Goal: Information Seeking & Learning: Check status

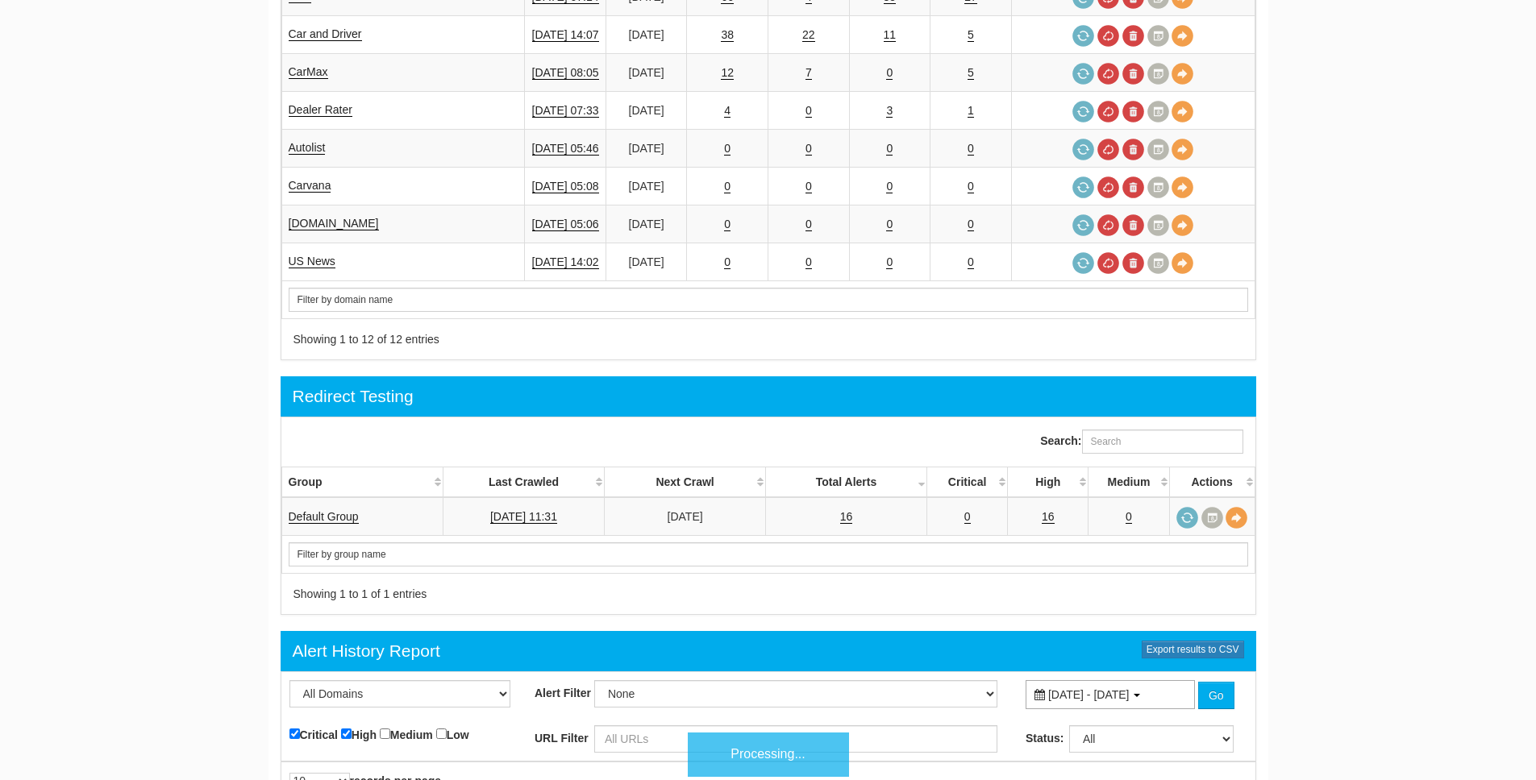
scroll to position [1453, 0]
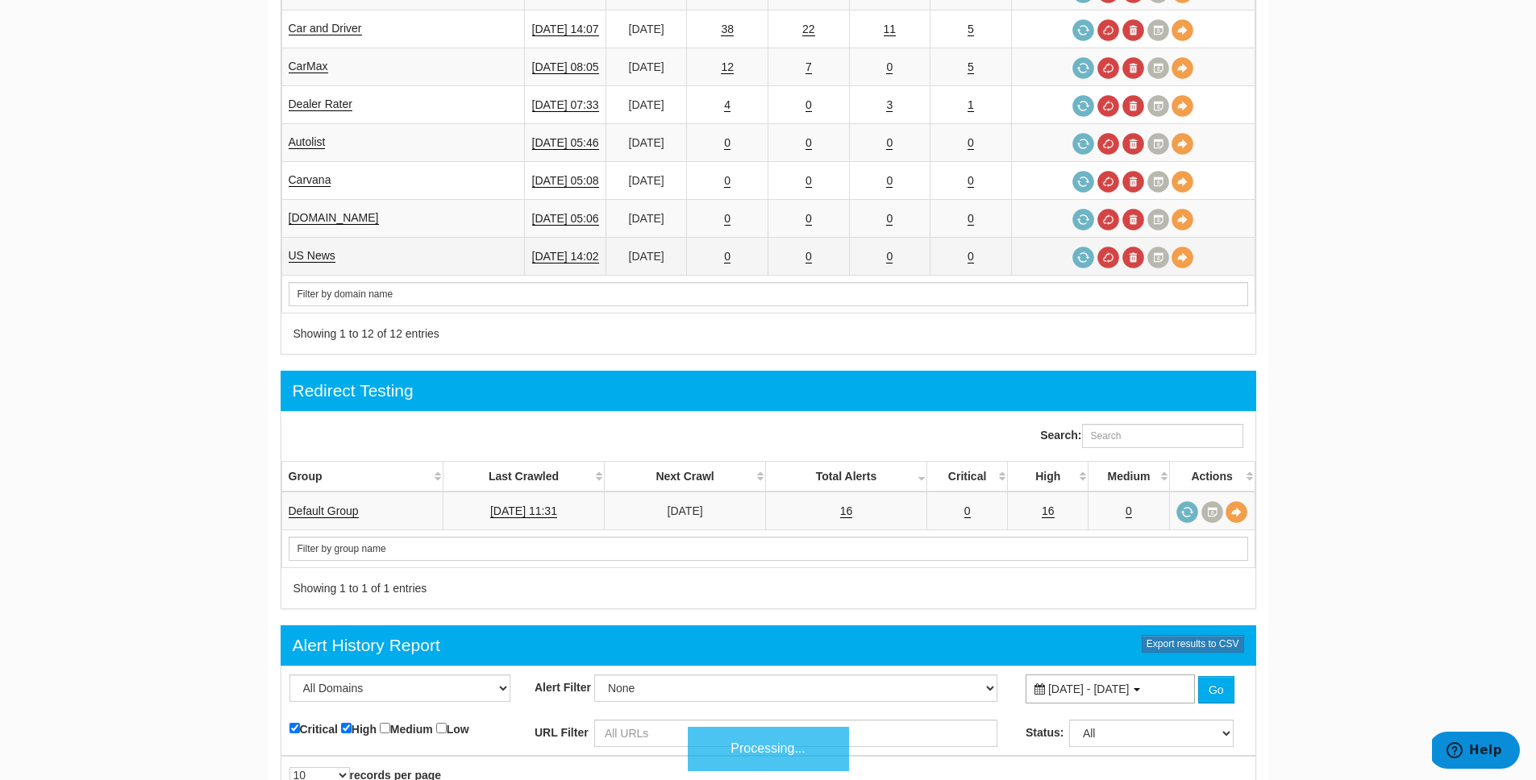
click at [302, 238] on td "US News" at bounding box center [402, 257] width 243 height 38
click at [301, 249] on link "US News" at bounding box center [312, 256] width 47 height 14
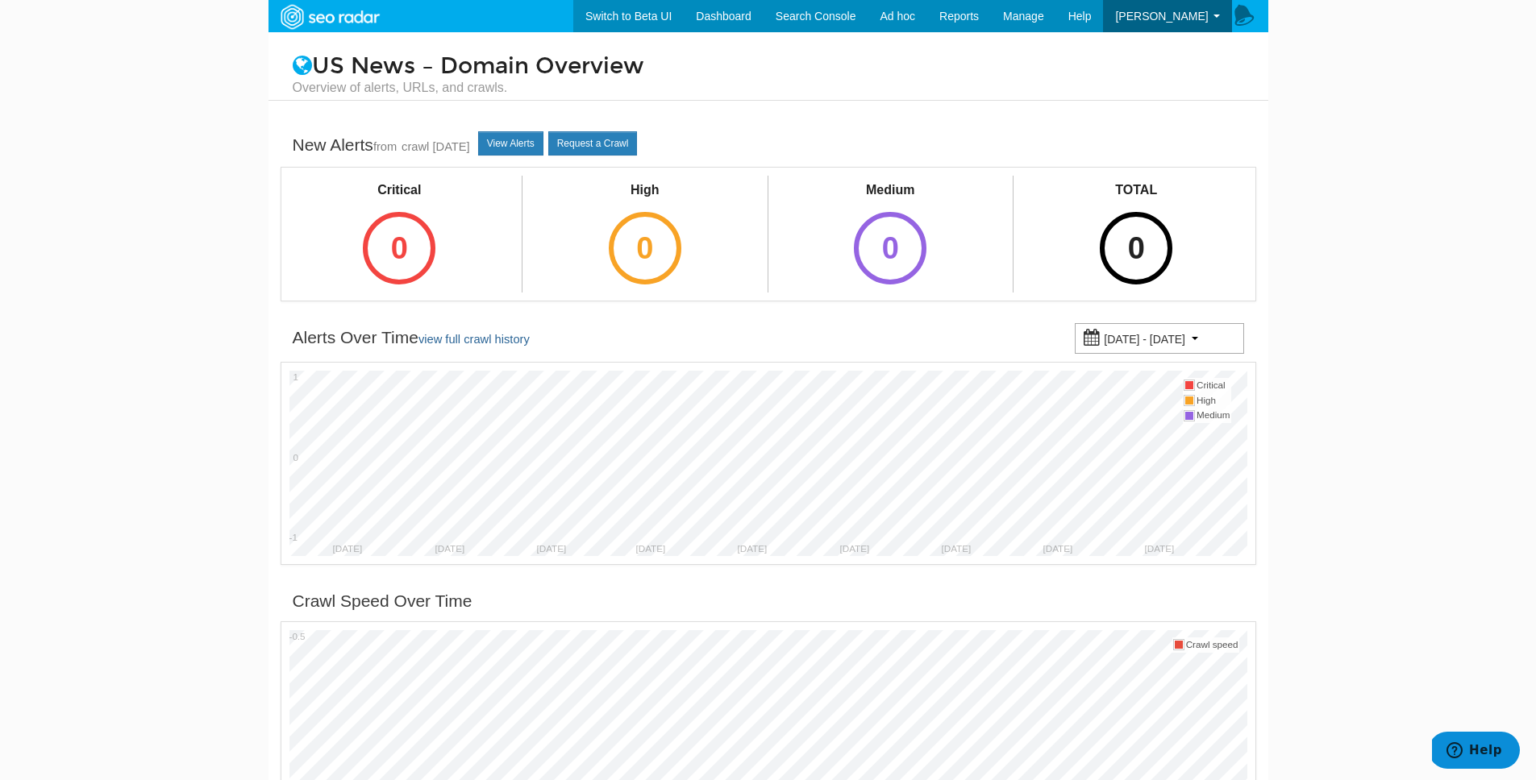
scroll to position [562, 0]
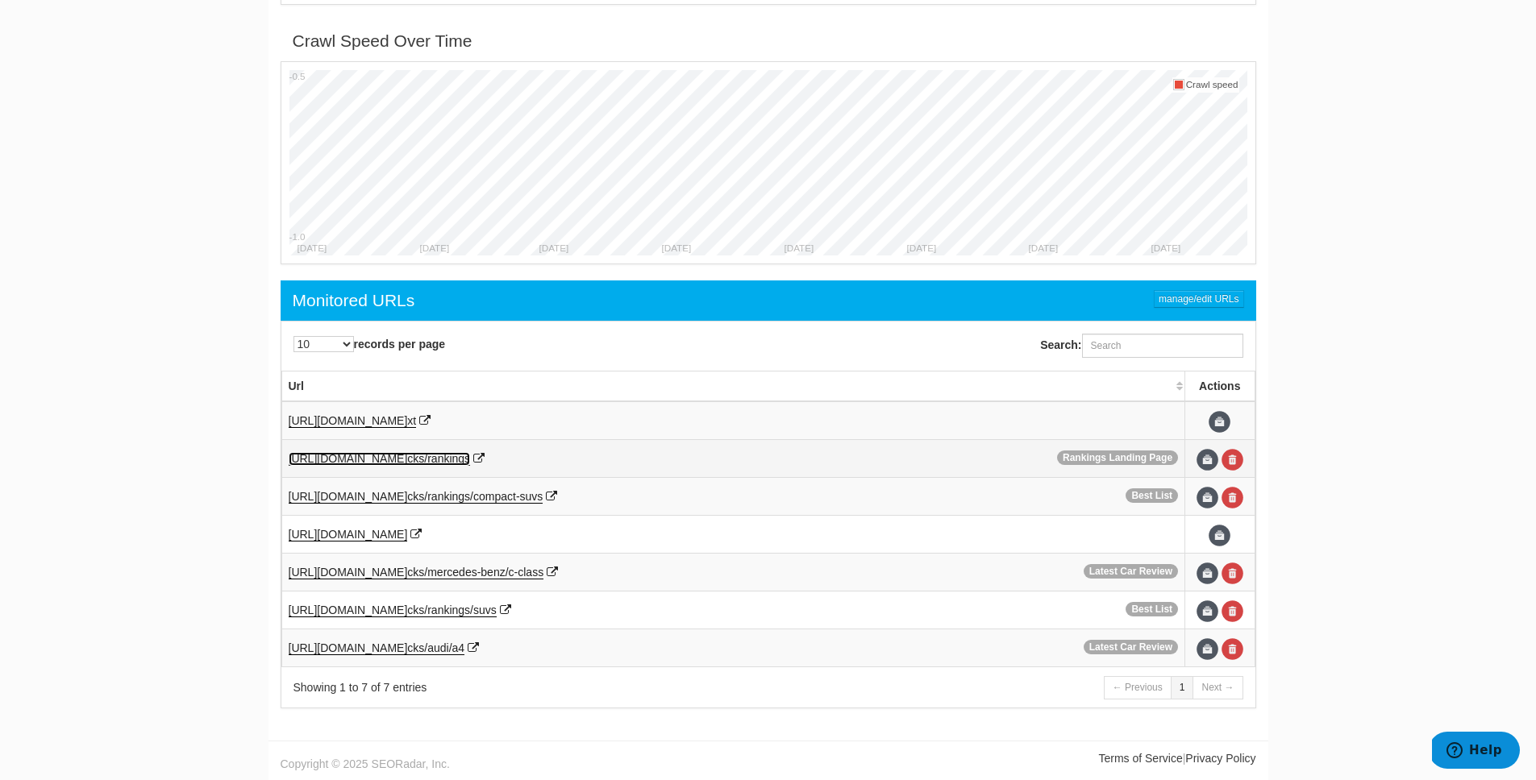
click at [408, 459] on span "[URL][DOMAIN_NAME]" at bounding box center [348, 458] width 119 height 13
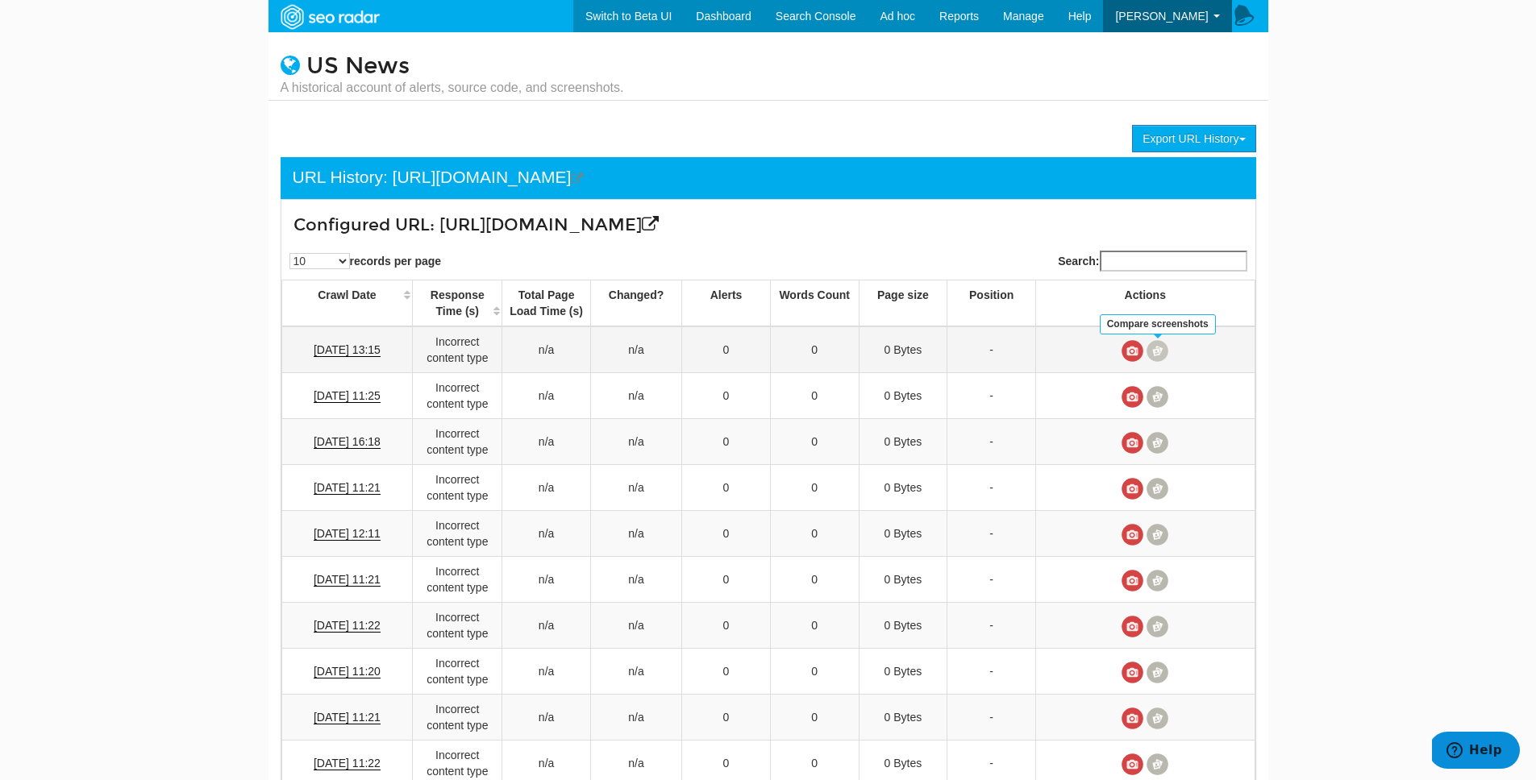
click at [1160, 344] on span at bounding box center [1157, 351] width 22 height 22
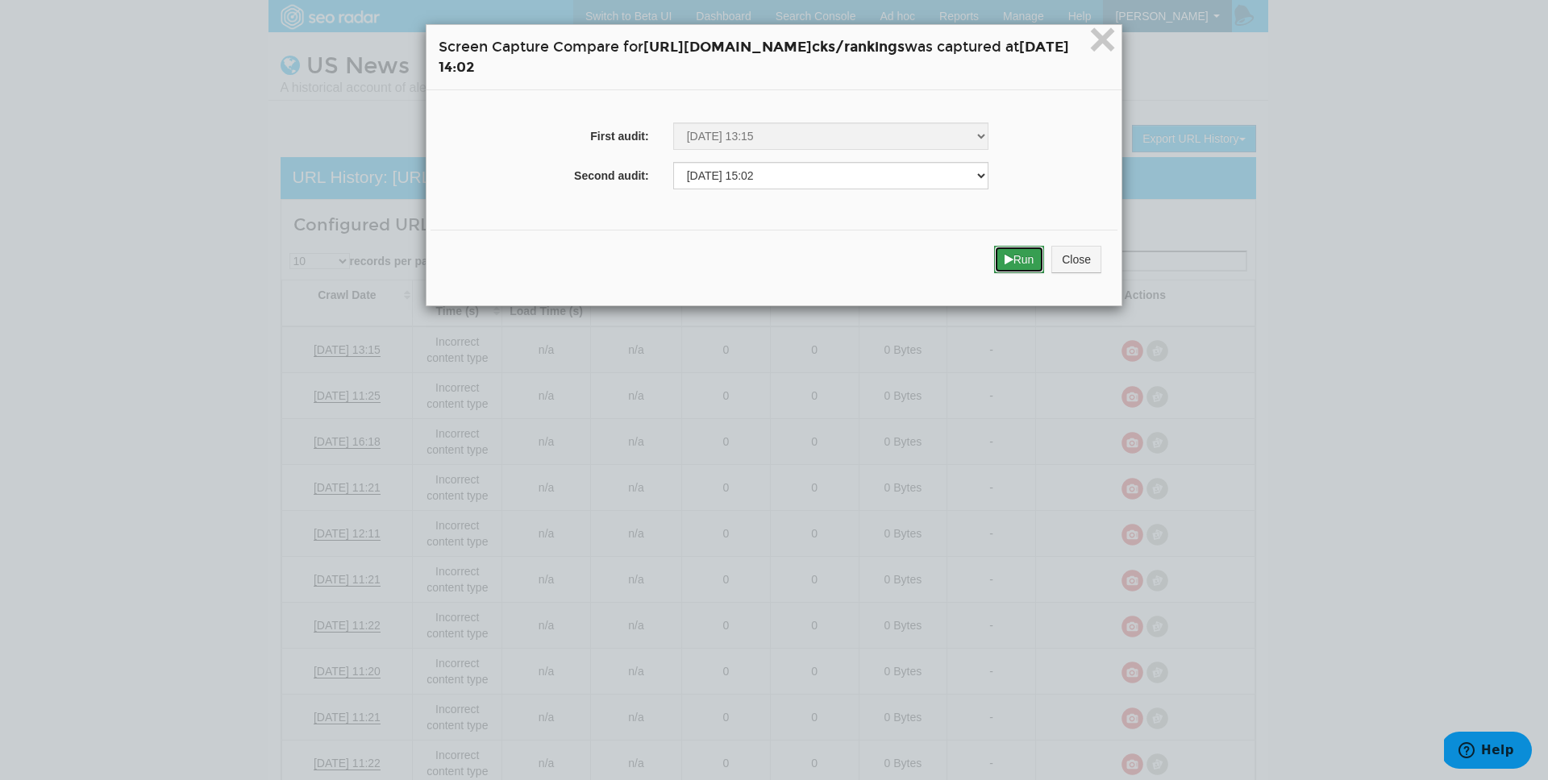
click at [1013, 257] on icon "submit" at bounding box center [1008, 259] width 9 height 11
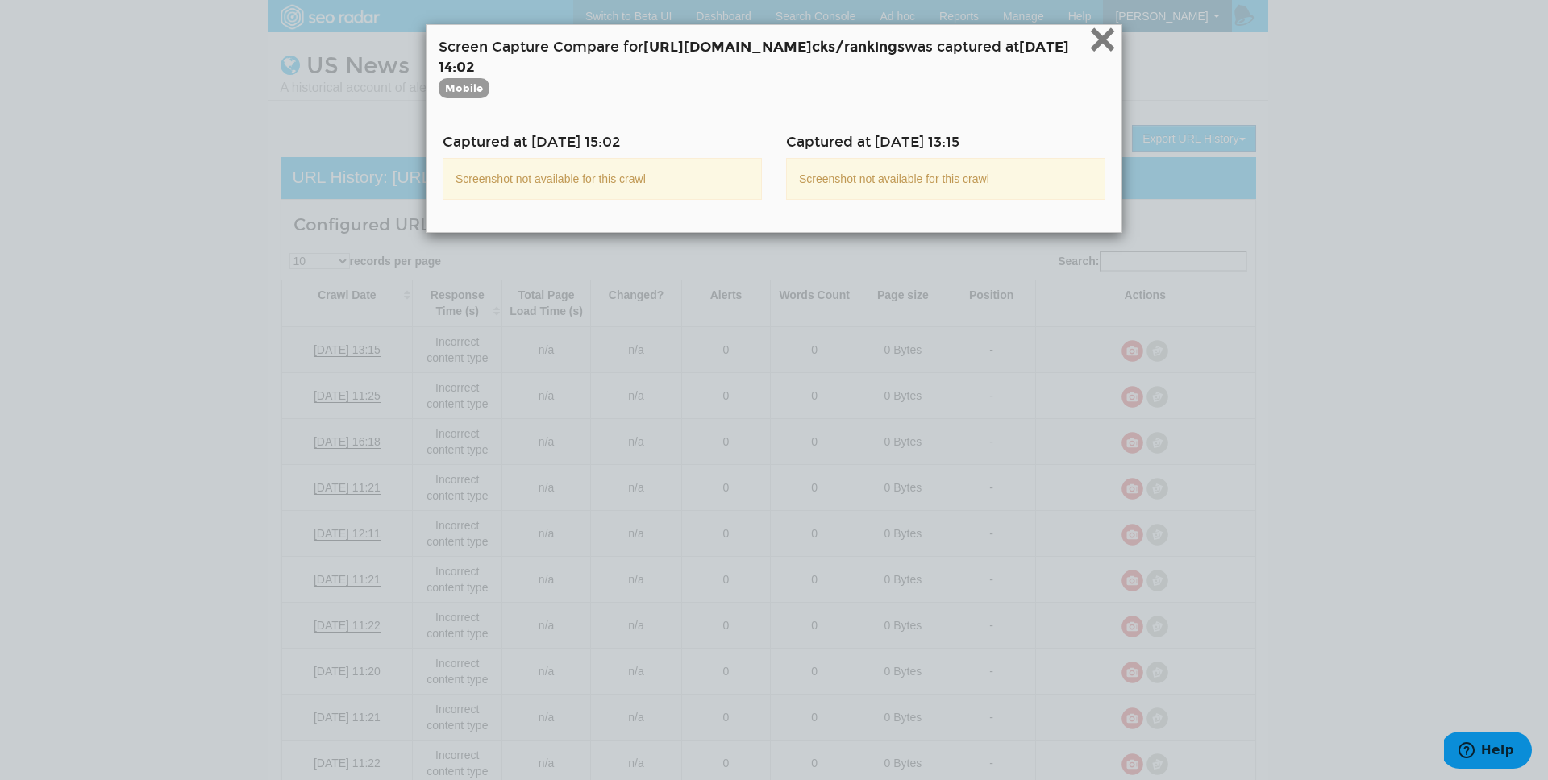
click at [1116, 46] on span "×" at bounding box center [1102, 39] width 28 height 54
